Goal: Task Accomplishment & Management: Complete application form

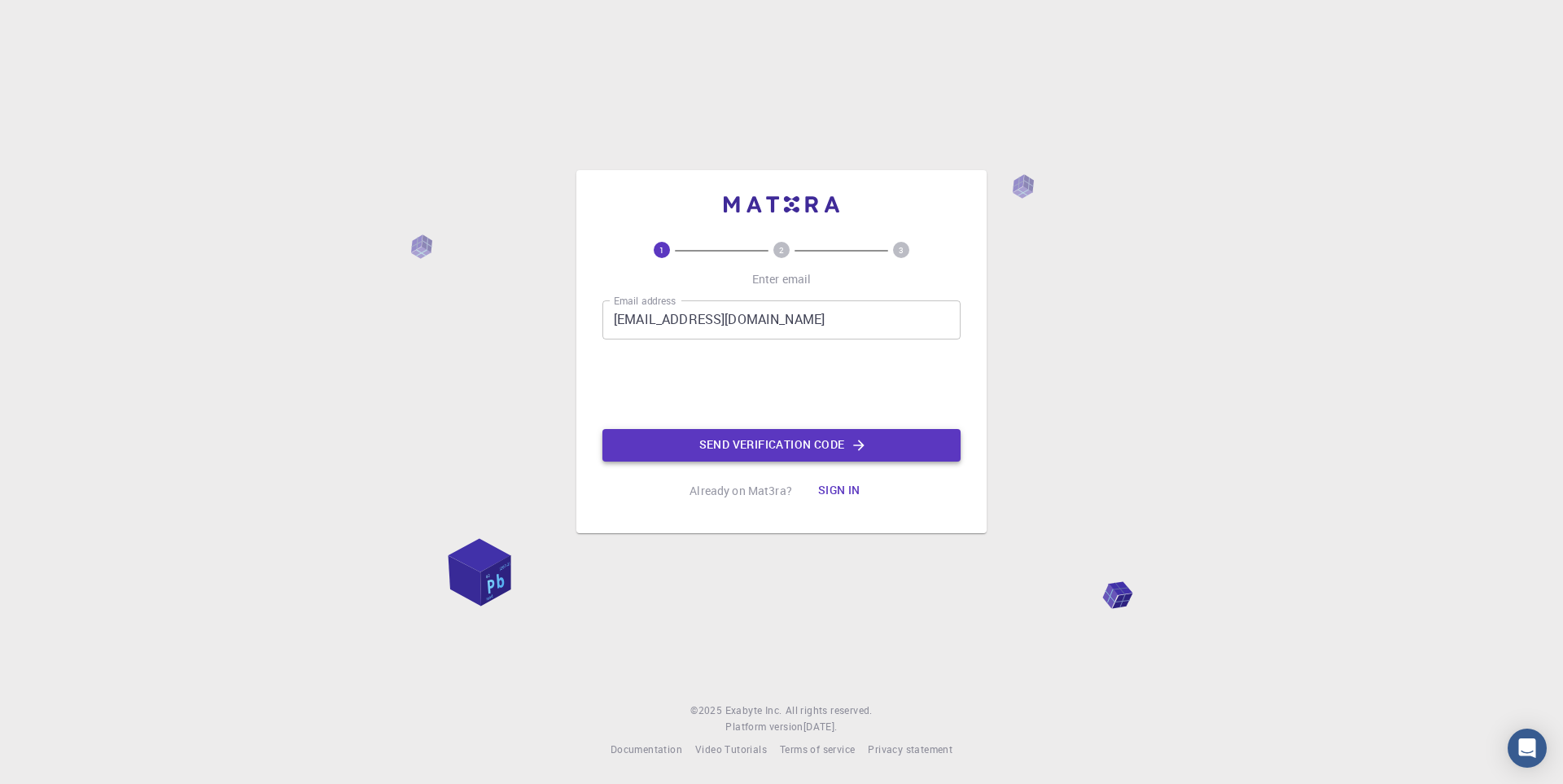
click at [773, 447] on button "Send verification code" at bounding box center [782, 445] width 358 height 32
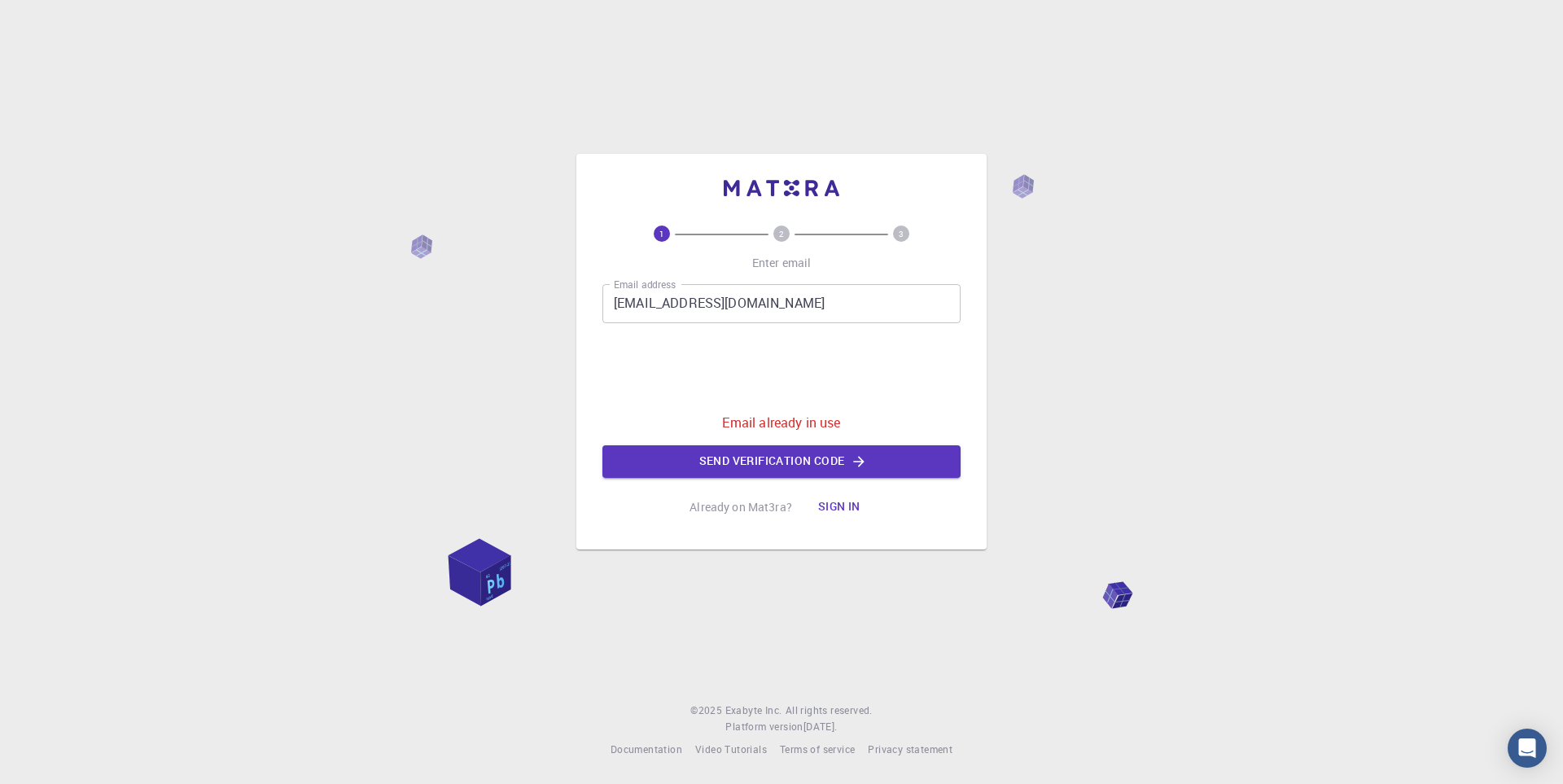
click at [843, 517] on button "Sign in" at bounding box center [840, 507] width 69 height 32
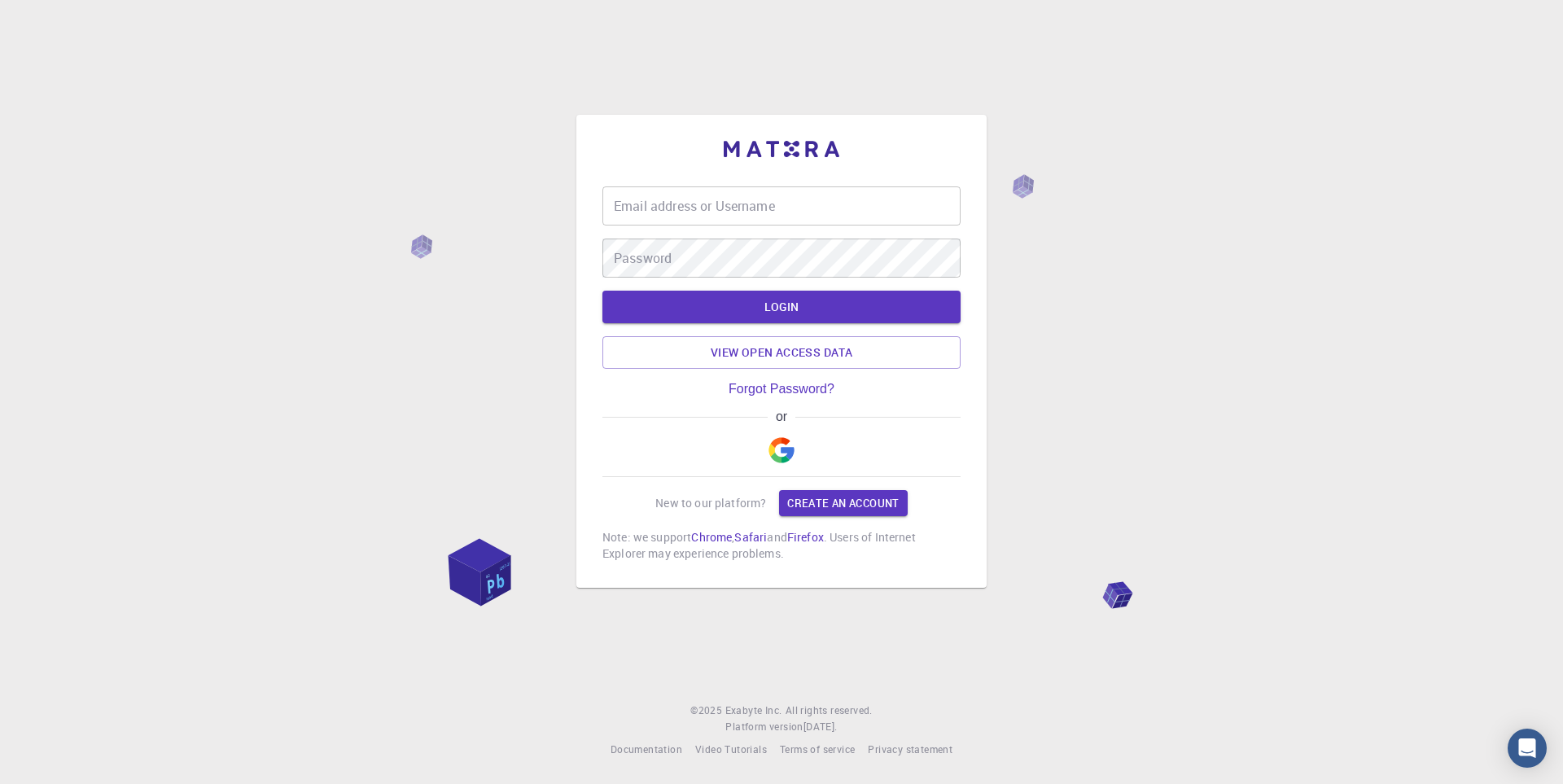
type input "[EMAIL_ADDRESS][DOMAIN_NAME]"
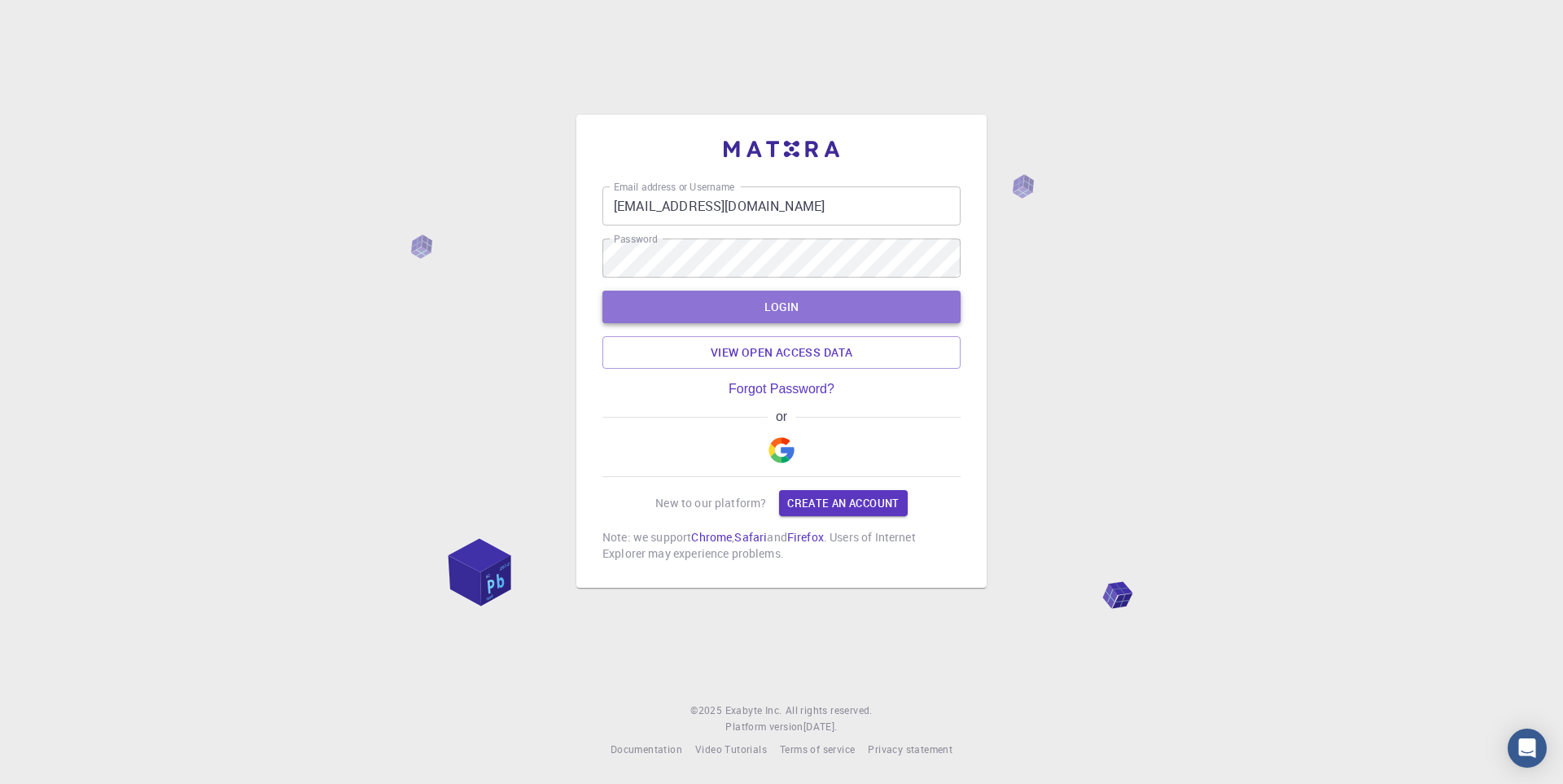
click at [775, 304] on button "LOGIN" at bounding box center [782, 307] width 358 height 32
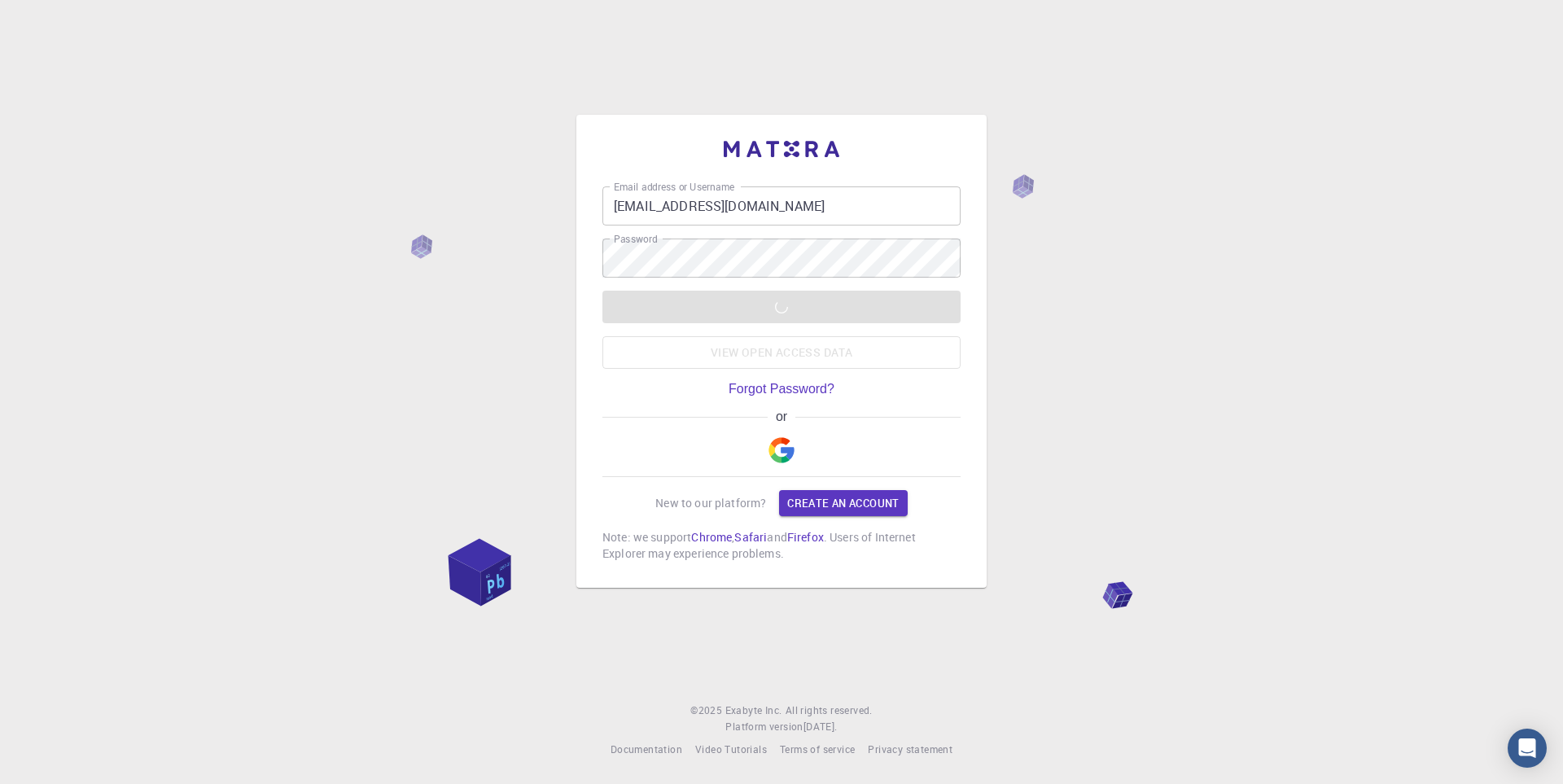
click at [791, 452] on img "button" at bounding box center [781, 450] width 26 height 26
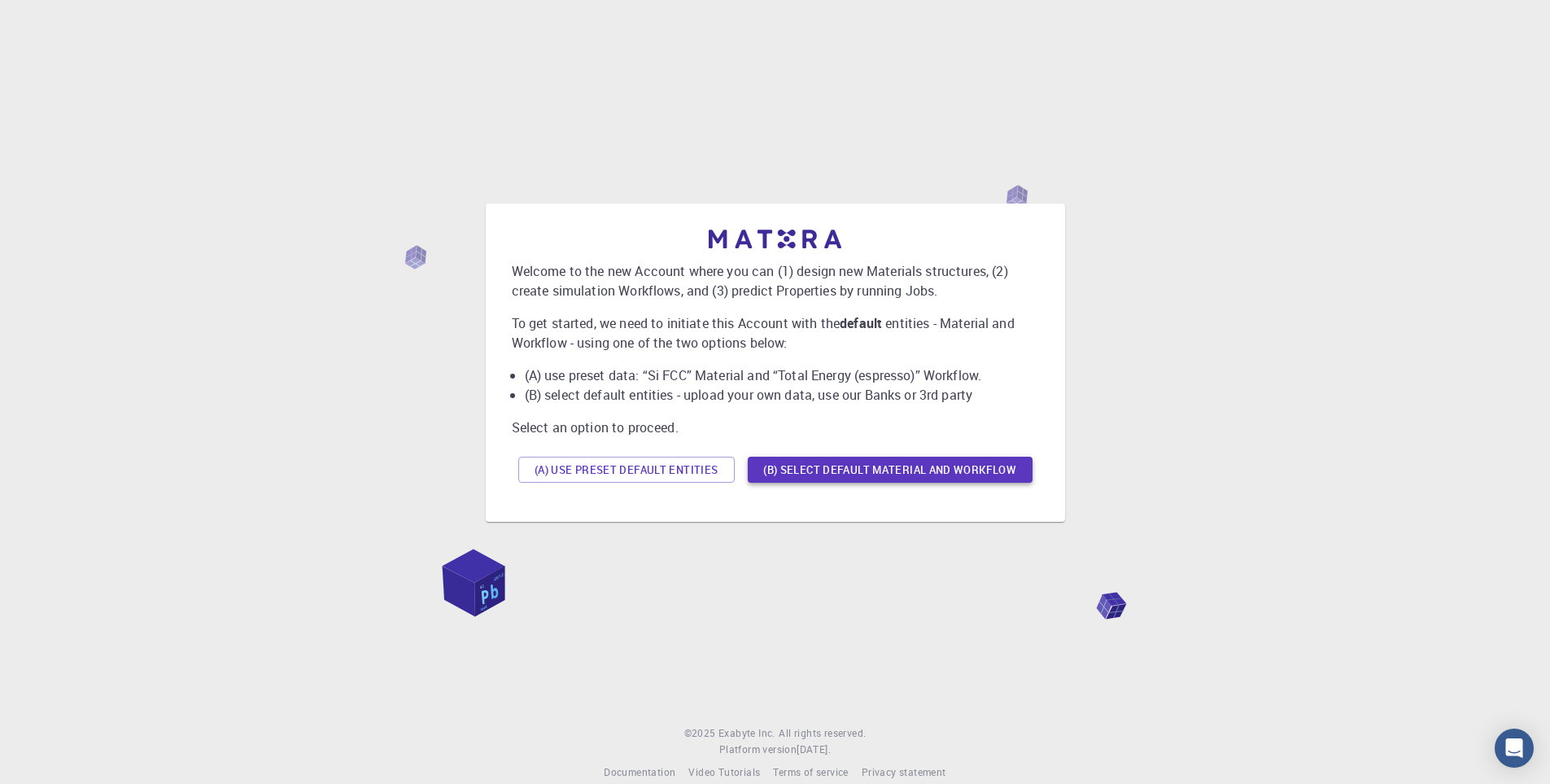
click at [863, 470] on button "(B) Select default material and workflow" at bounding box center [890, 469] width 285 height 26
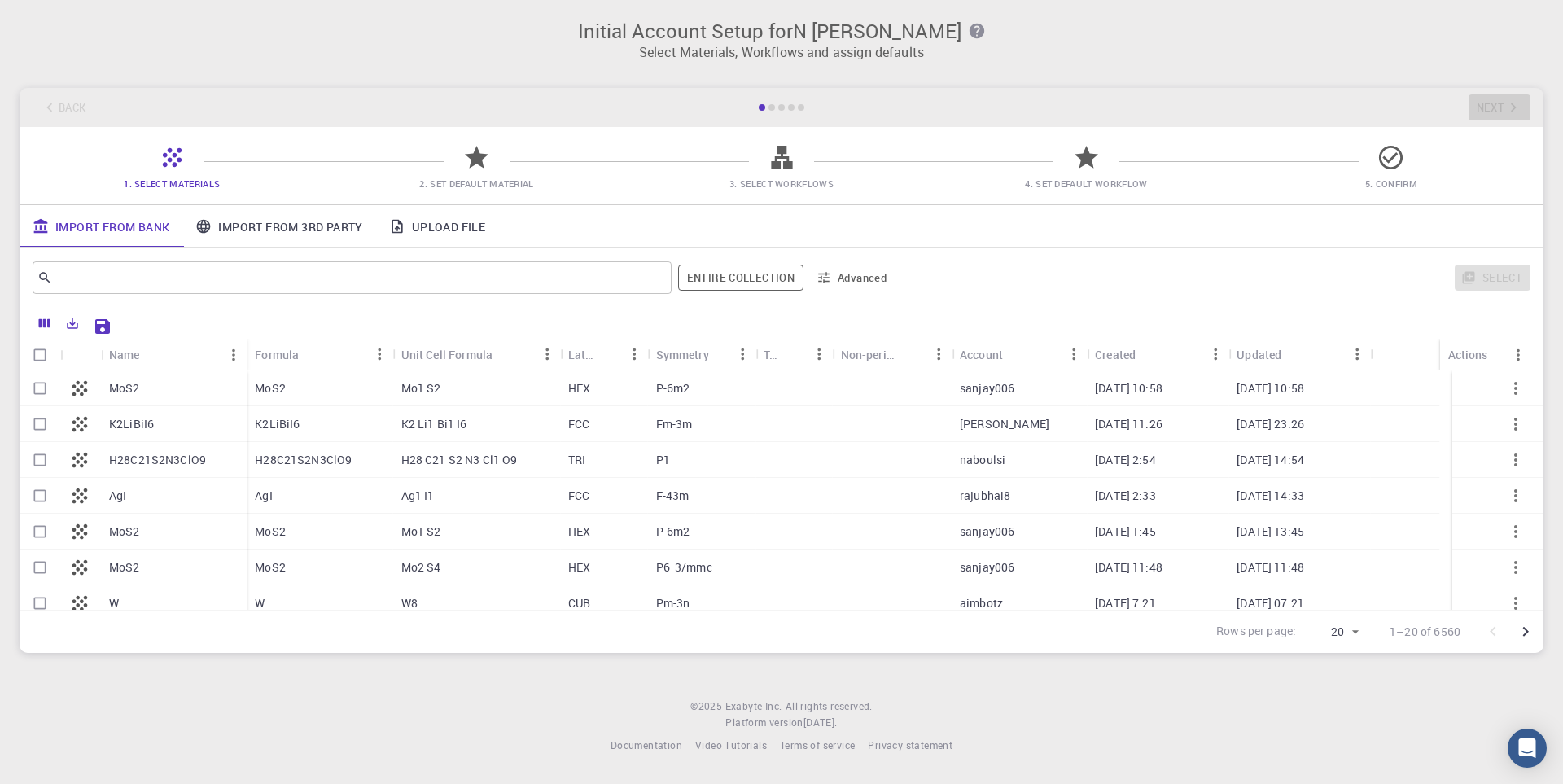
click at [282, 385] on p "MoS2" at bounding box center [270, 388] width 30 height 16
checkbox input "true"
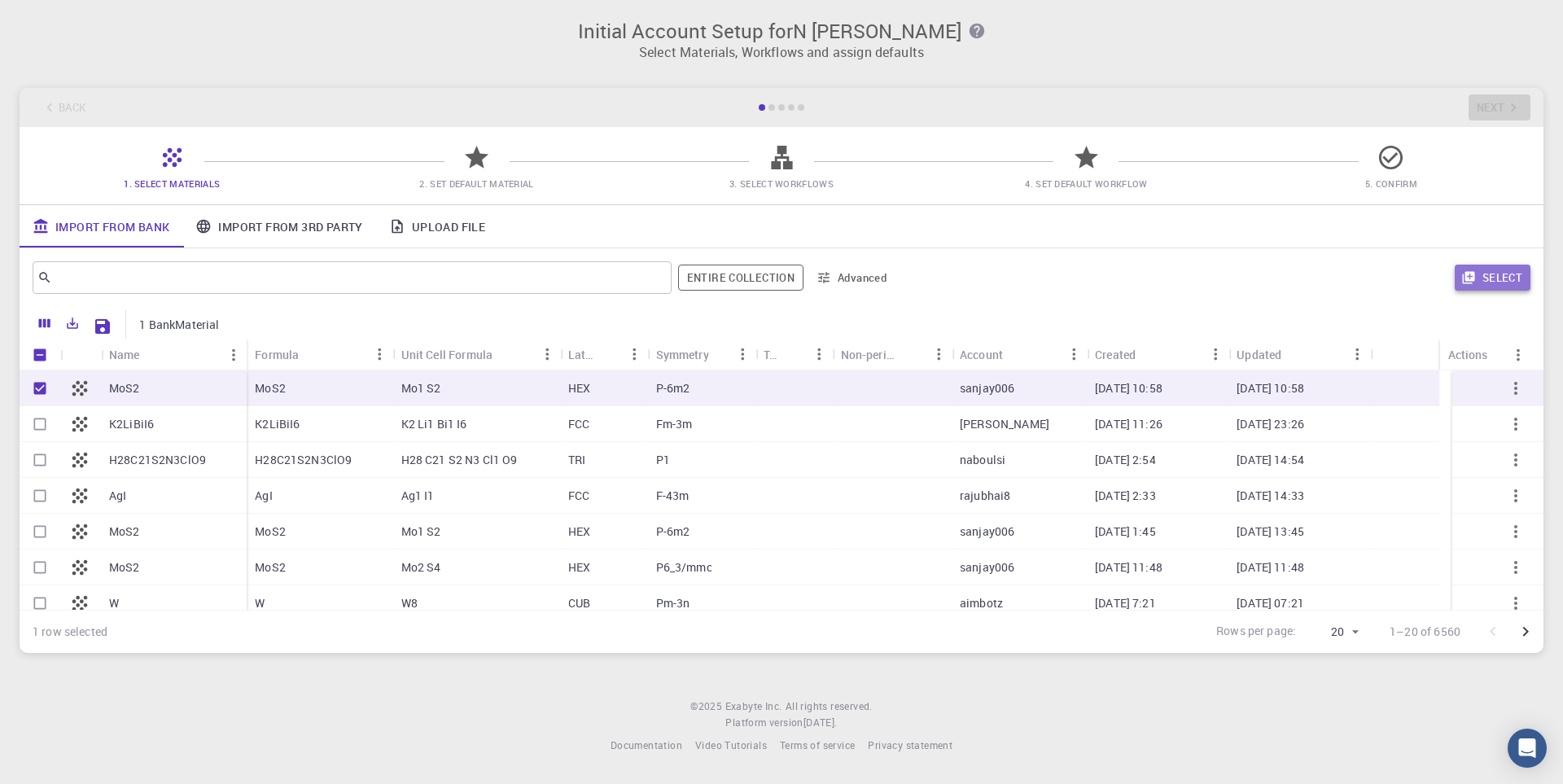
click at [1489, 277] on button "Select" at bounding box center [1492, 277] width 75 height 26
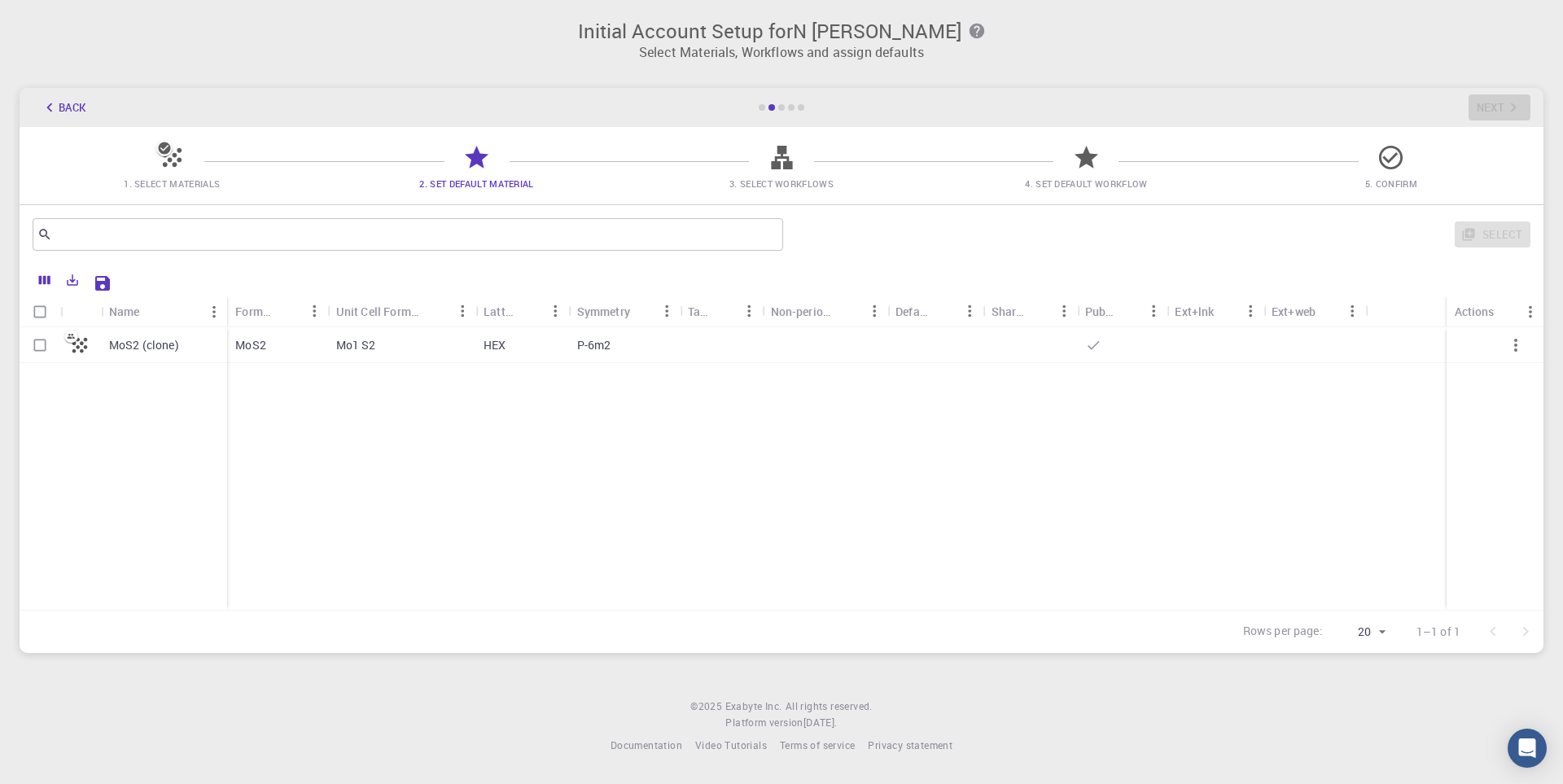
click at [1077, 353] on div at bounding box center [1122, 345] width 90 height 36
checkbox input "true"
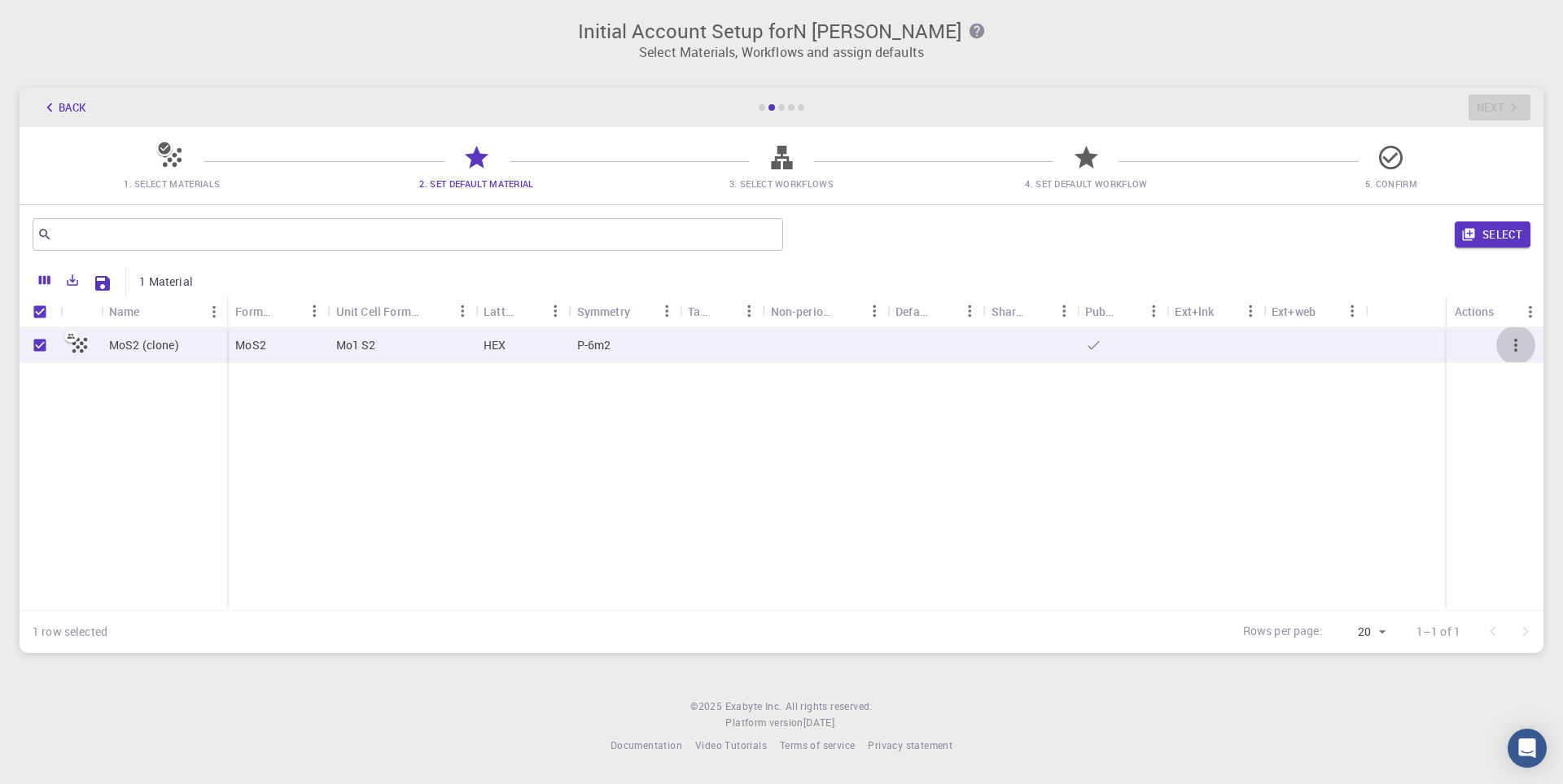
click at [1521, 343] on icon "button" at bounding box center [1515, 345] width 19 height 19
click at [1504, 233] on button "Select" at bounding box center [1492, 233] width 75 height 26
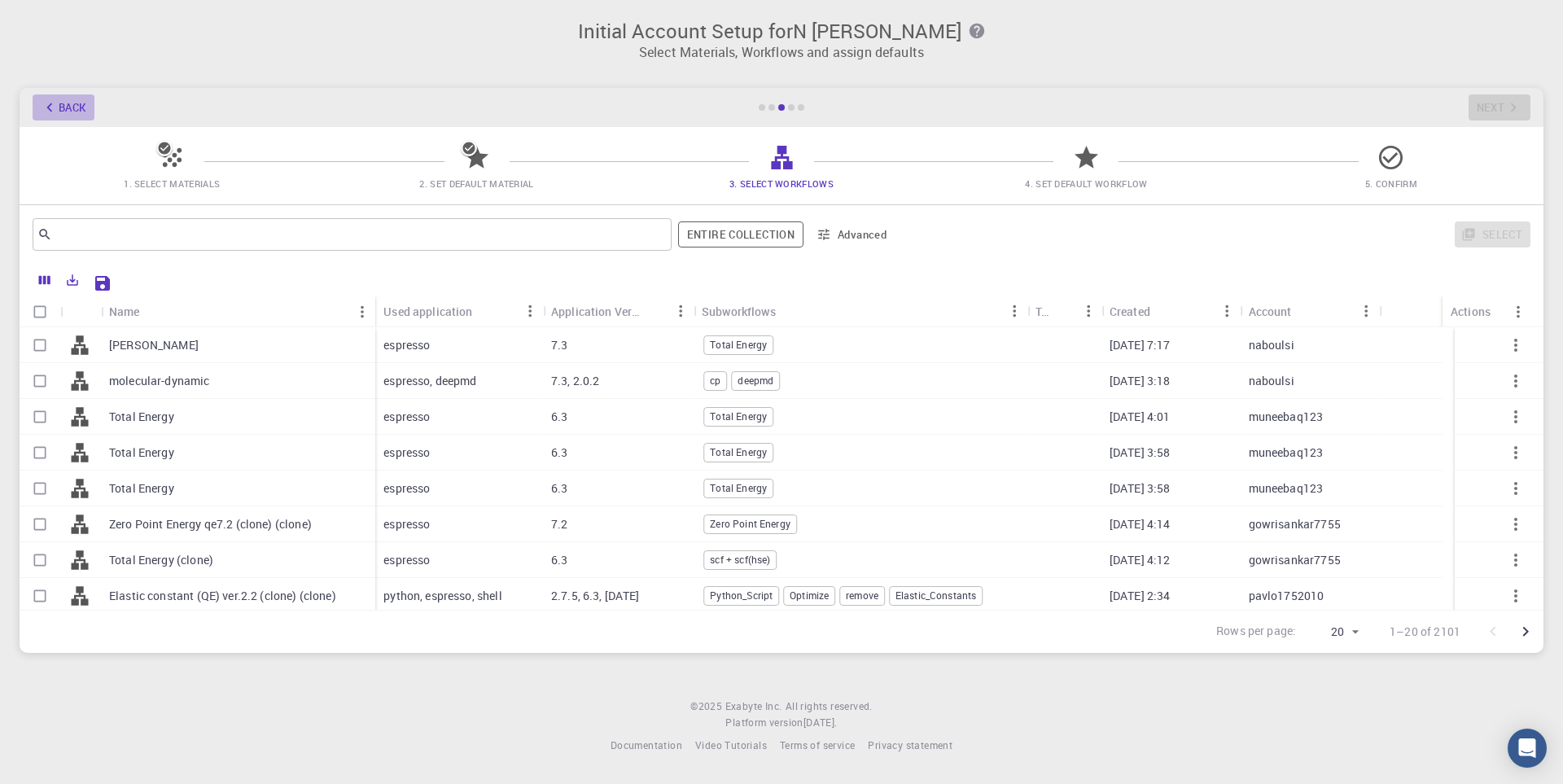
click at [53, 105] on icon "button" at bounding box center [50, 107] width 18 height 18
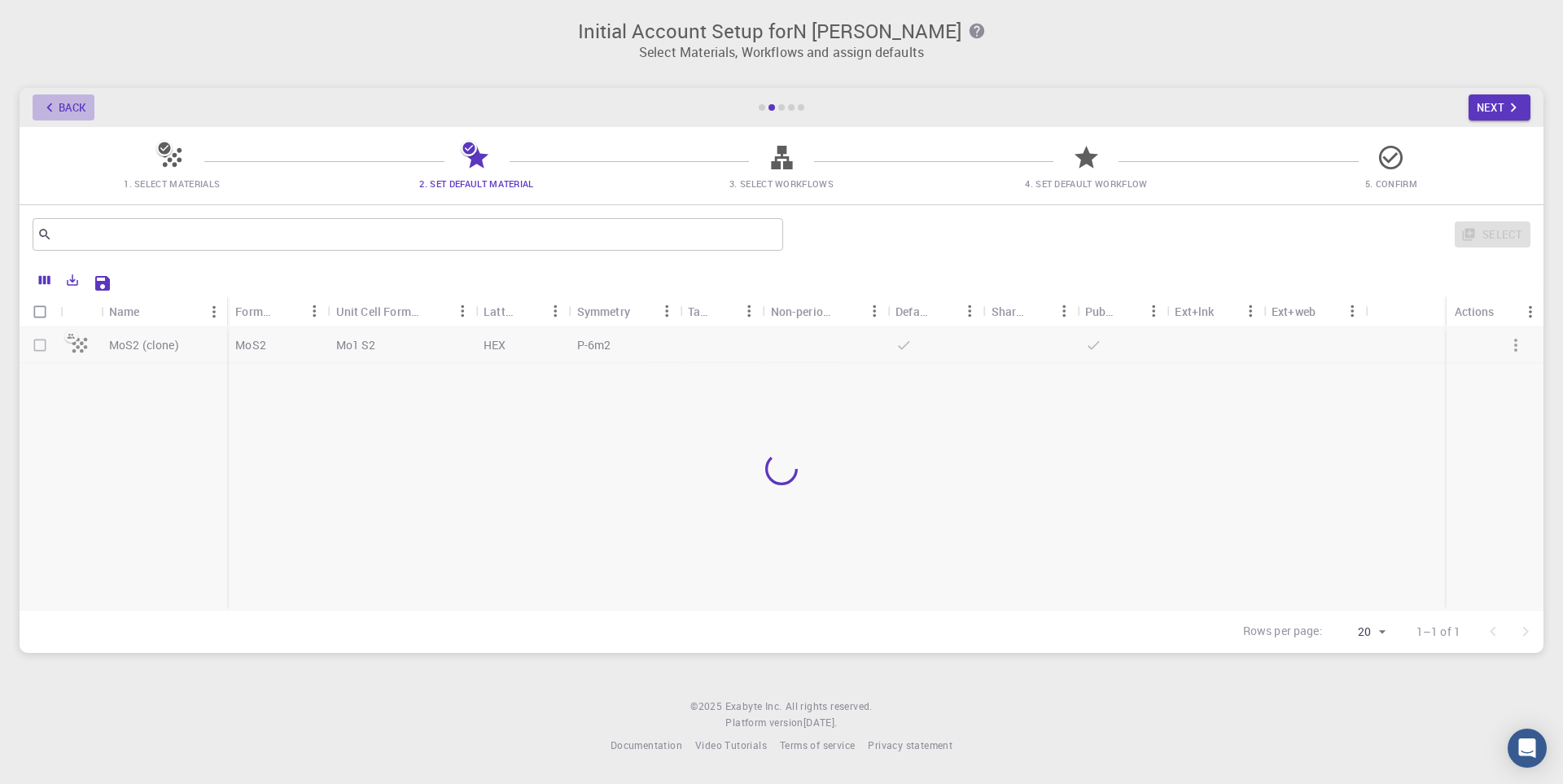
click at [53, 105] on icon "button" at bounding box center [50, 107] width 18 height 18
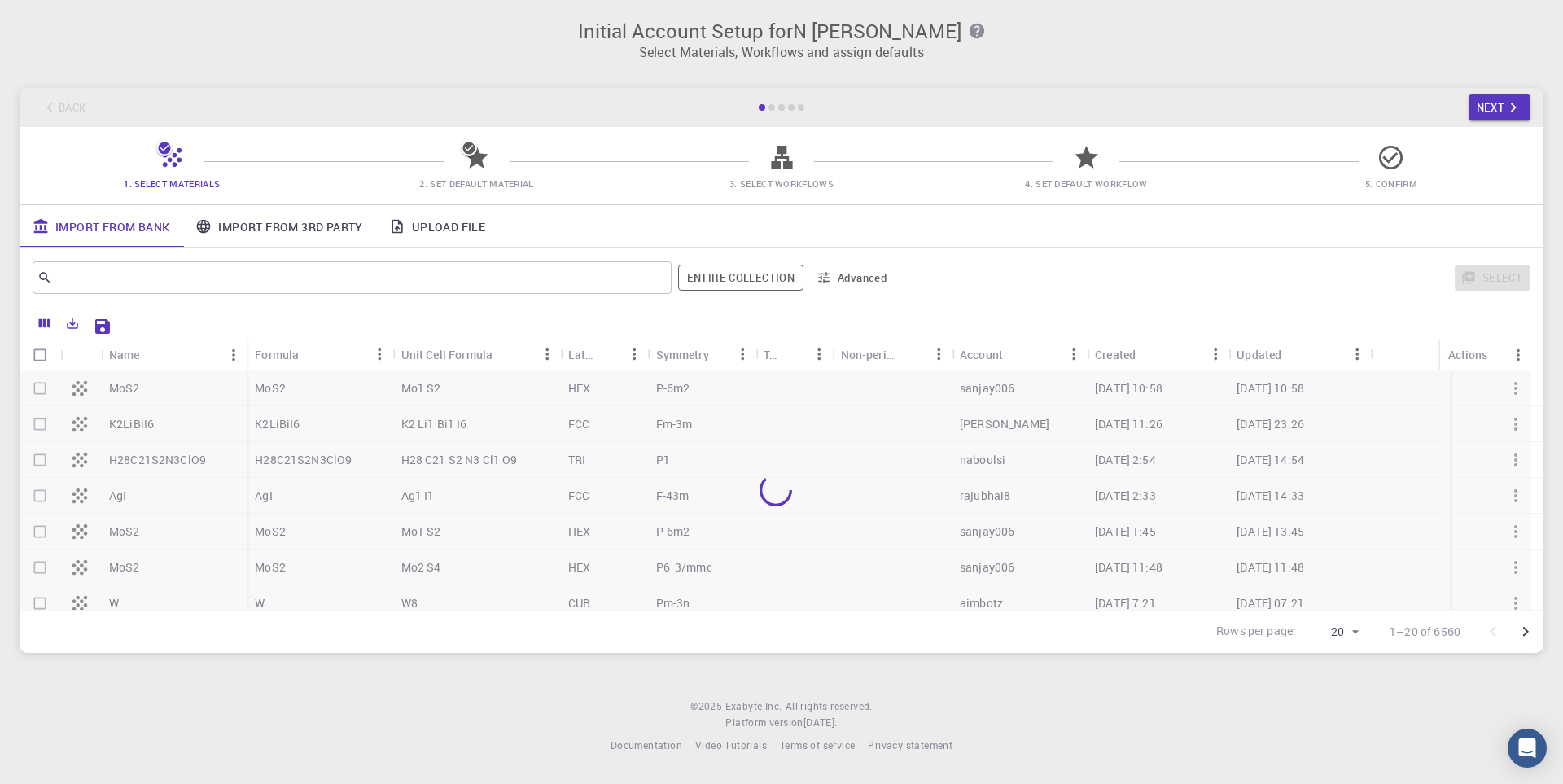
click at [53, 105] on div "Back Next" at bounding box center [781, 107] width 1524 height 39
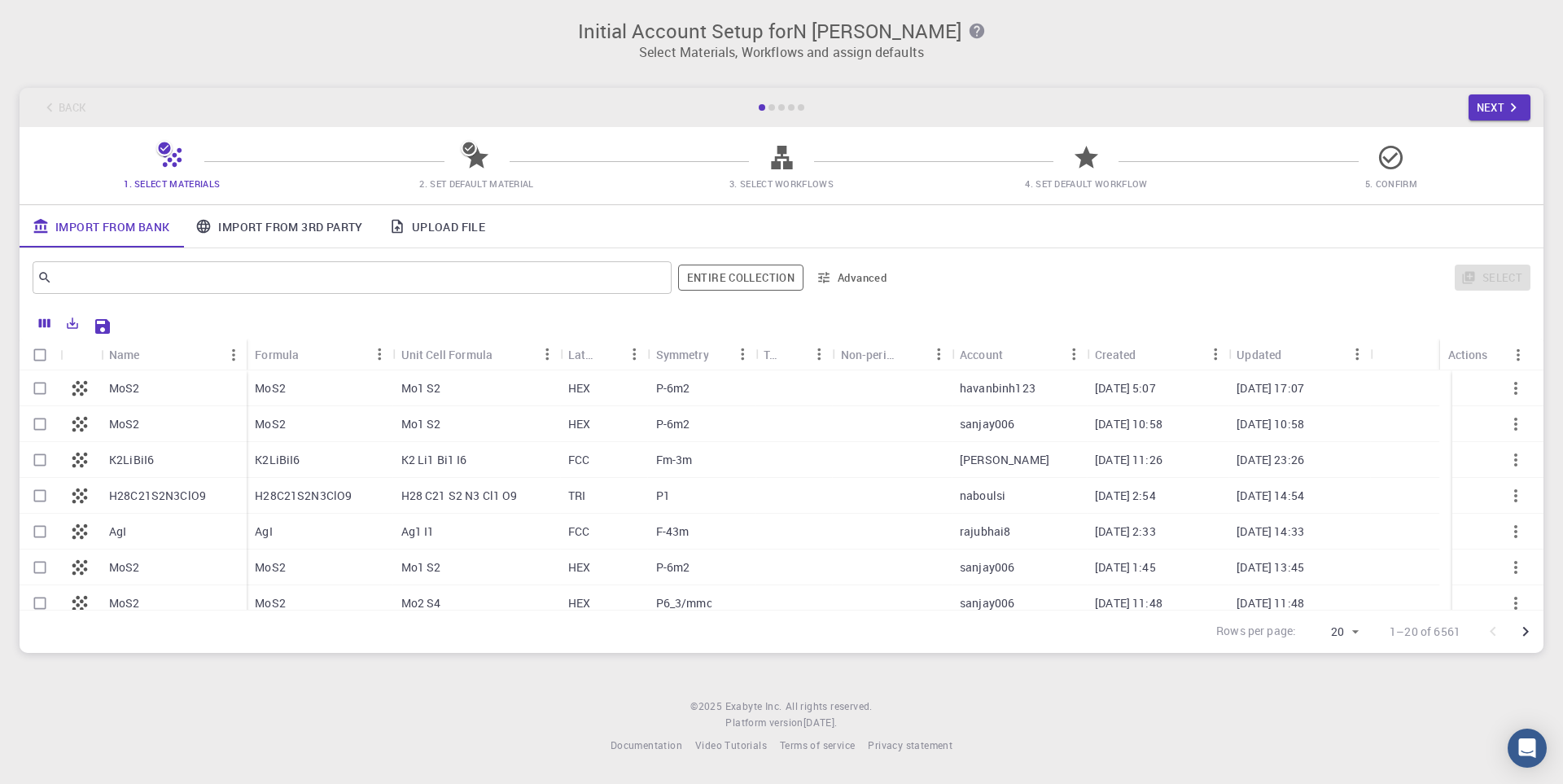
click at [53, 105] on div "Back Next" at bounding box center [781, 107] width 1524 height 39
click at [450, 219] on link "Upload File" at bounding box center [437, 226] width 122 height 42
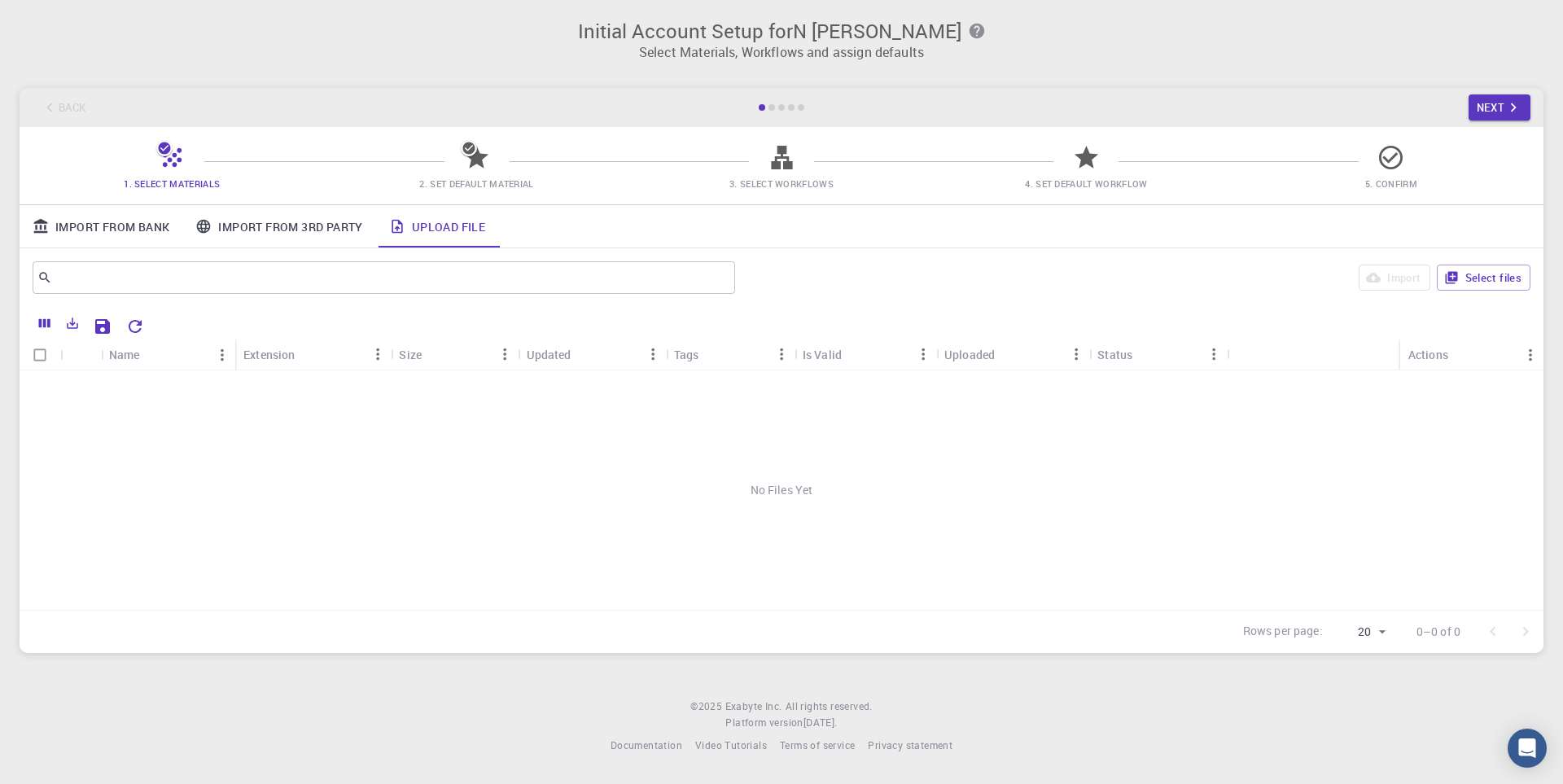
click at [731, 21] on h3 "Initial Account Setup for N [PERSON_NAME]" at bounding box center [782, 30] width 1504 height 23
click at [725, 745] on span "Video Tutorials" at bounding box center [730, 745] width 71 height 13
